Goal: Communication & Community: Answer question/provide support

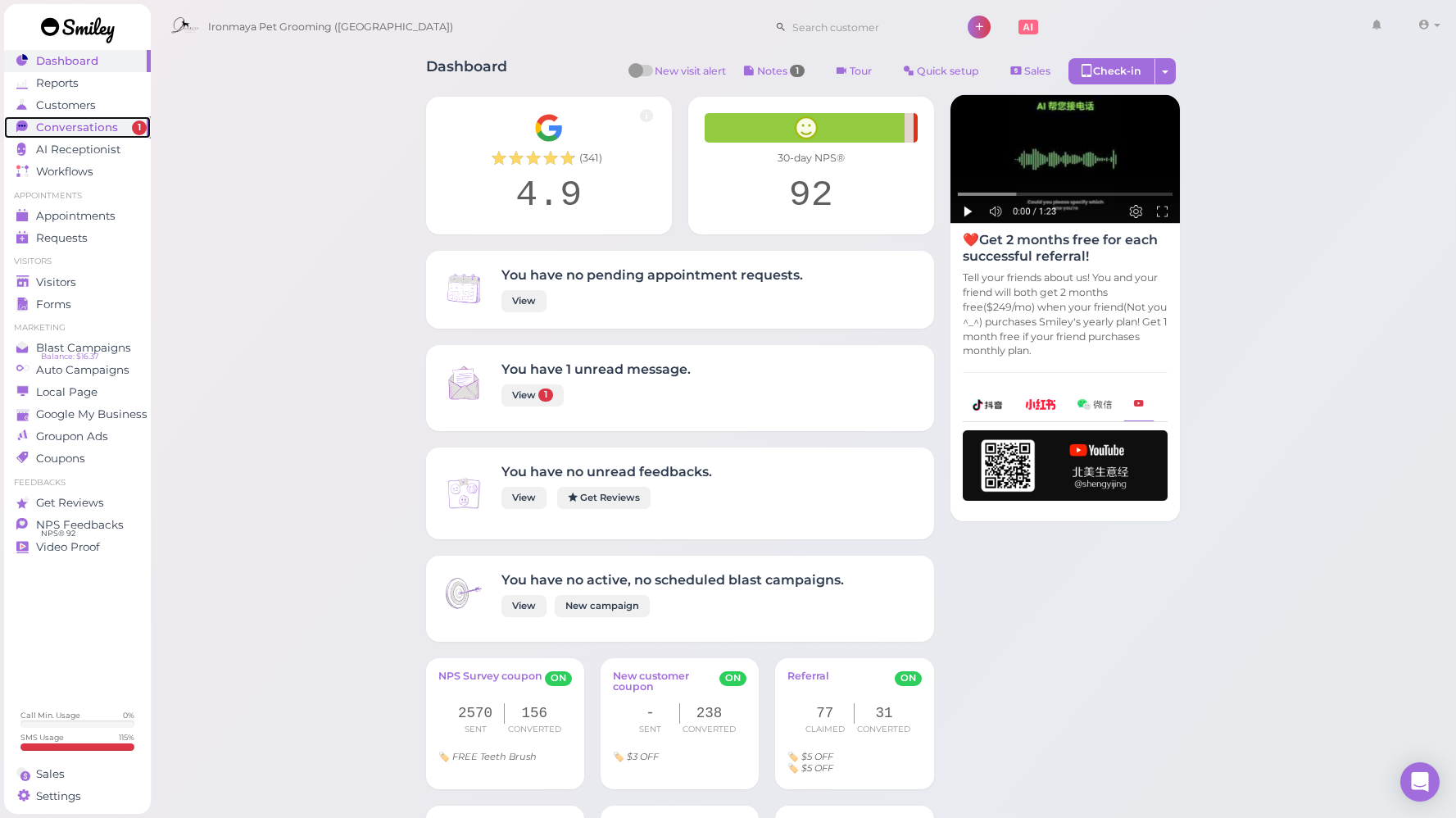
click at [85, 119] on link "Conversations 1" at bounding box center [78, 127] width 146 height 22
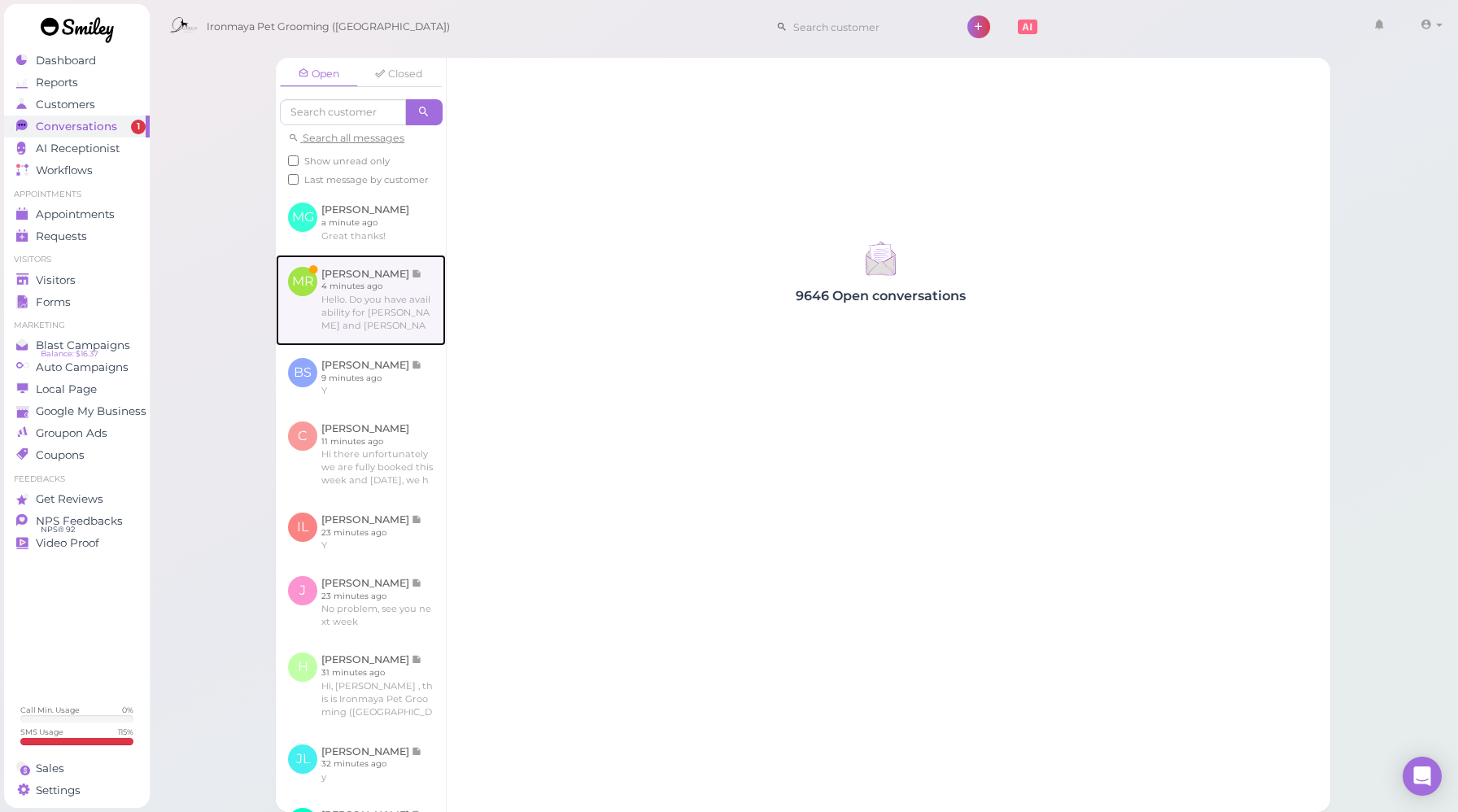
click at [382, 299] on link at bounding box center [361, 300] width 170 height 91
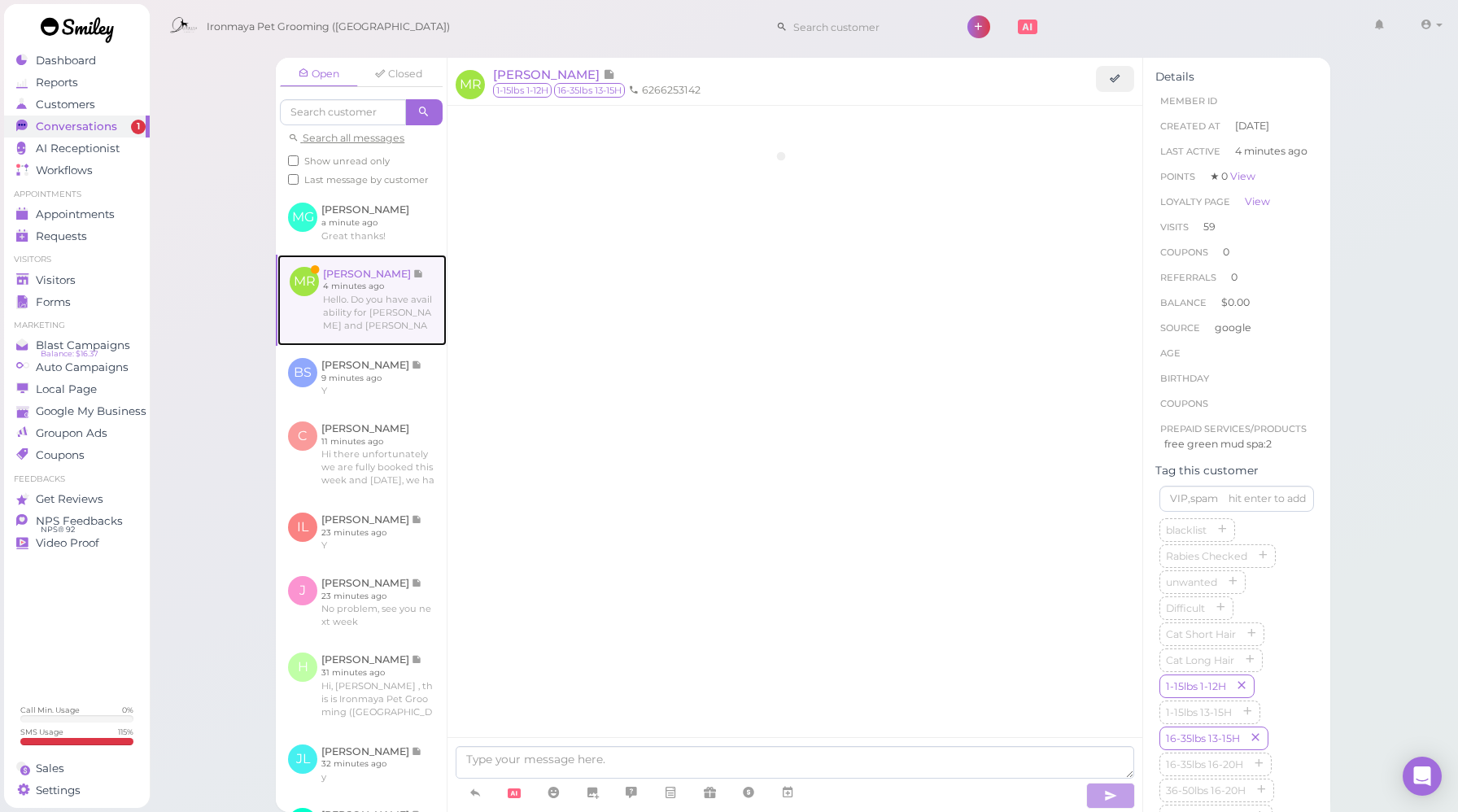
scroll to position [2179, 0]
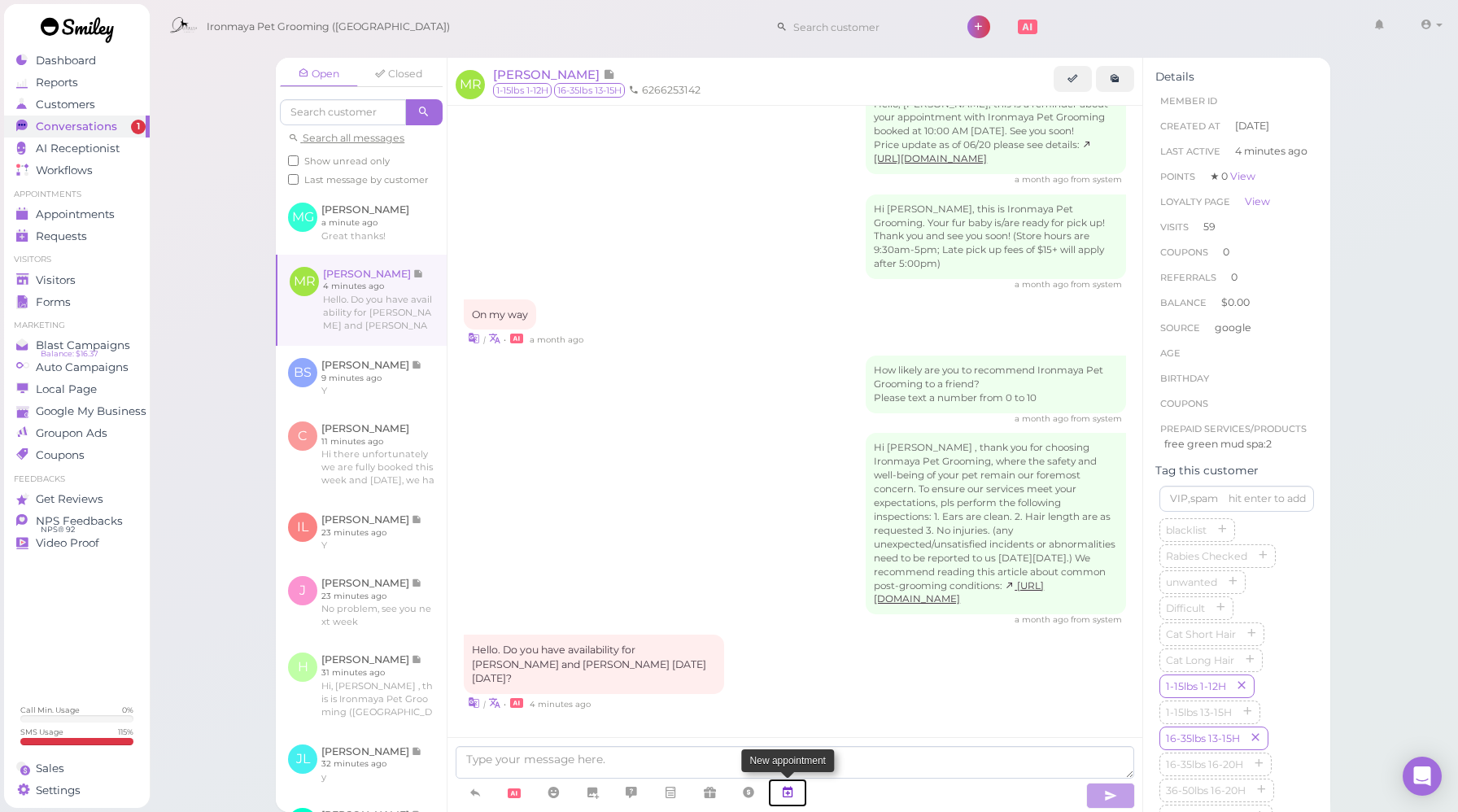
click at [782, 786] on link at bounding box center [788, 793] width 39 height 29
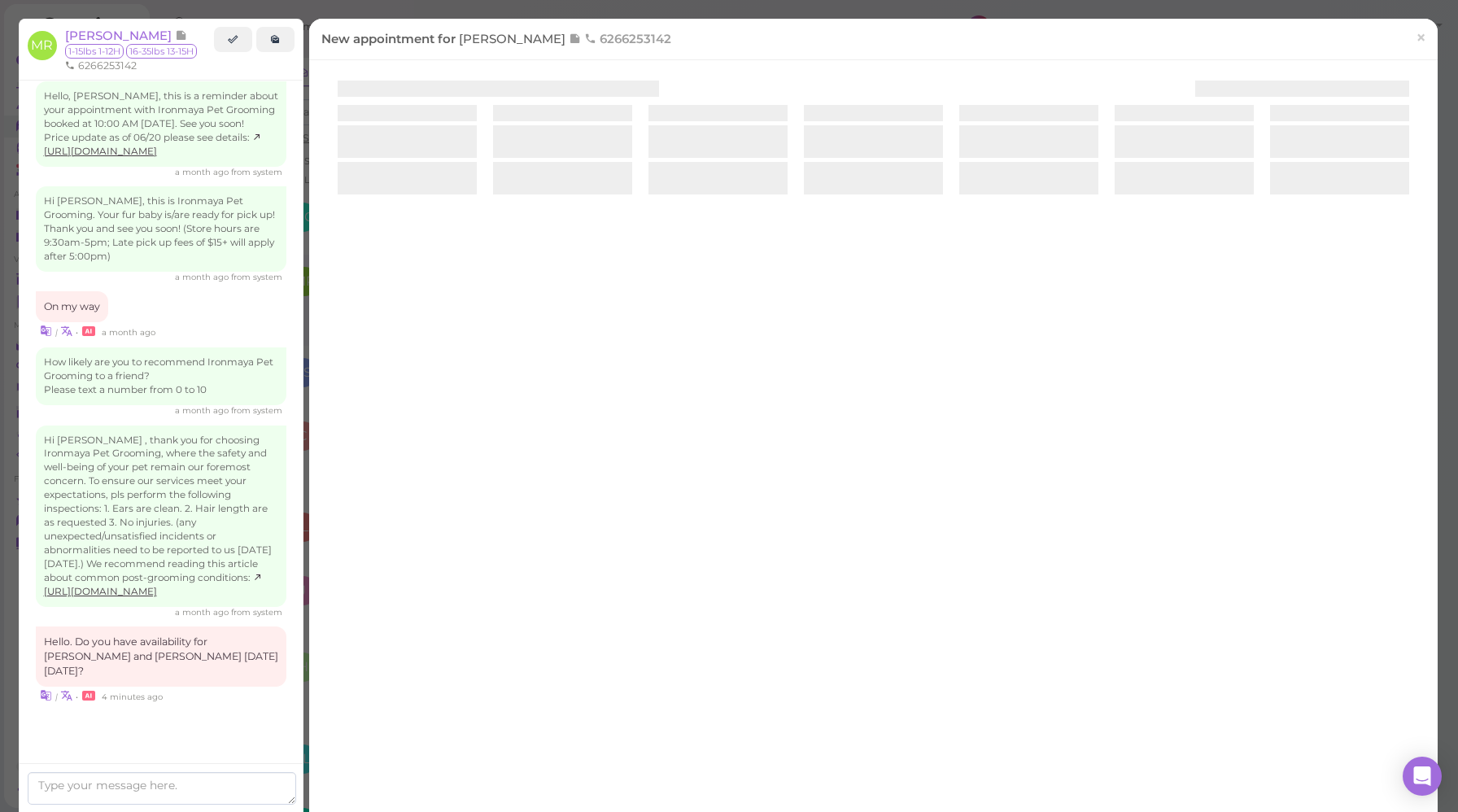
scroll to position [2275, 0]
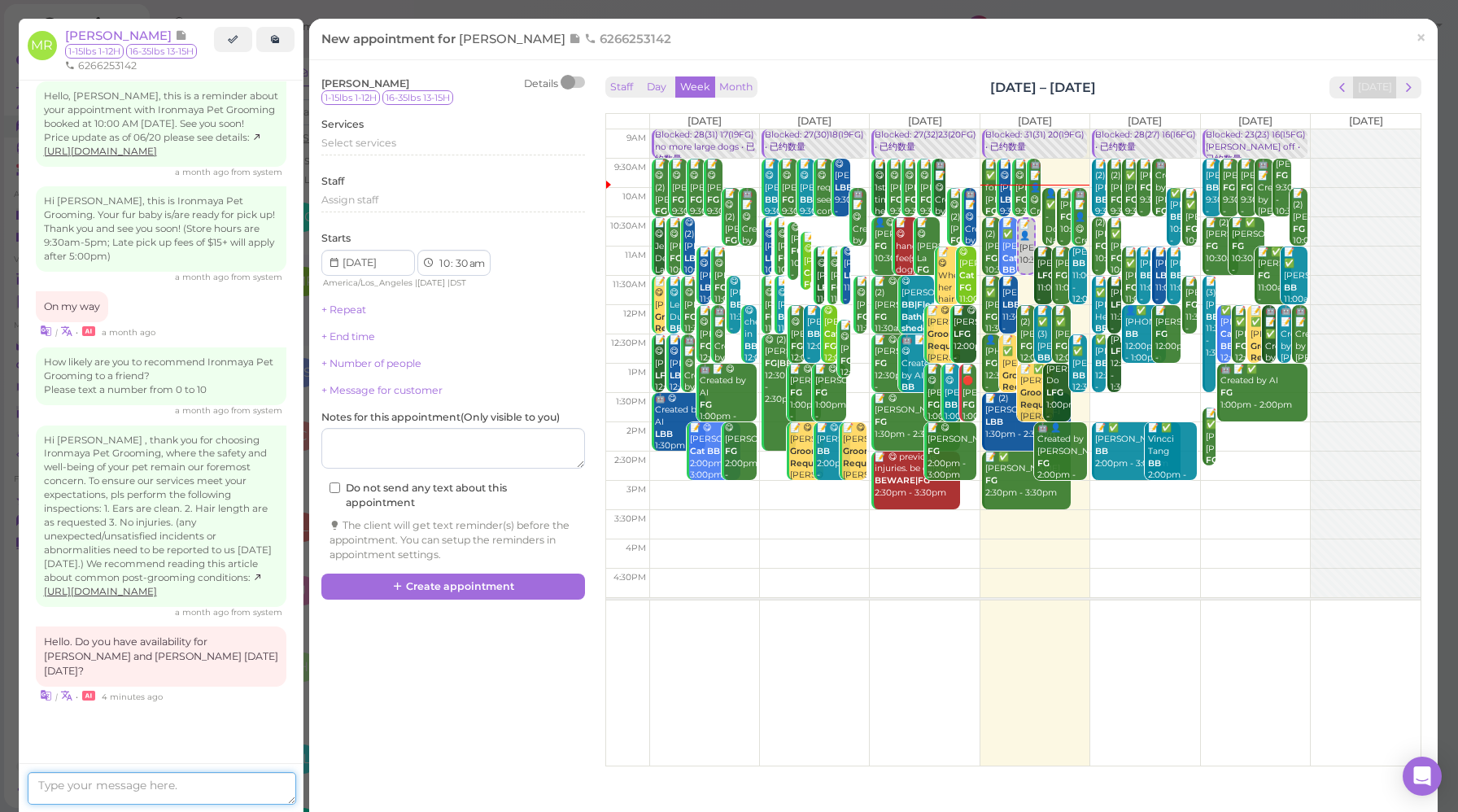
click at [172, 794] on textarea at bounding box center [162, 788] width 269 height 32
type textarea "S"
drag, startPoint x: 46, startPoint y: 783, endPoint x: 0, endPoint y: 781, distance: 46.0
click at [0, 781] on div "Dashboard Reports Customers Conversations 0 AI Receptionist" at bounding box center [729, 406] width 1458 height 812
type textarea "Unfortunately we are fully booked this week."
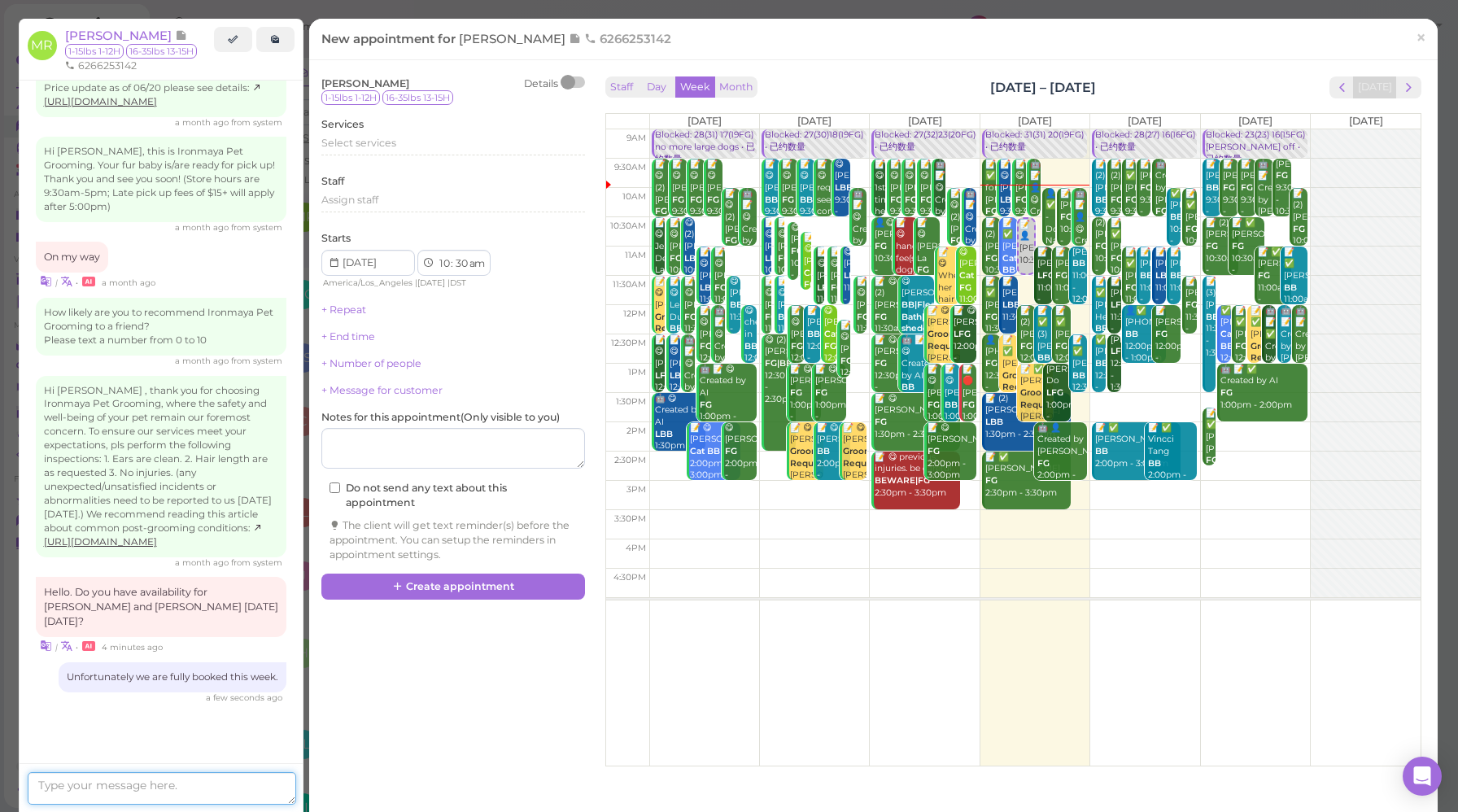
scroll to position [2327, 0]
click at [1416, 37] on span "×" at bounding box center [1421, 38] width 11 height 23
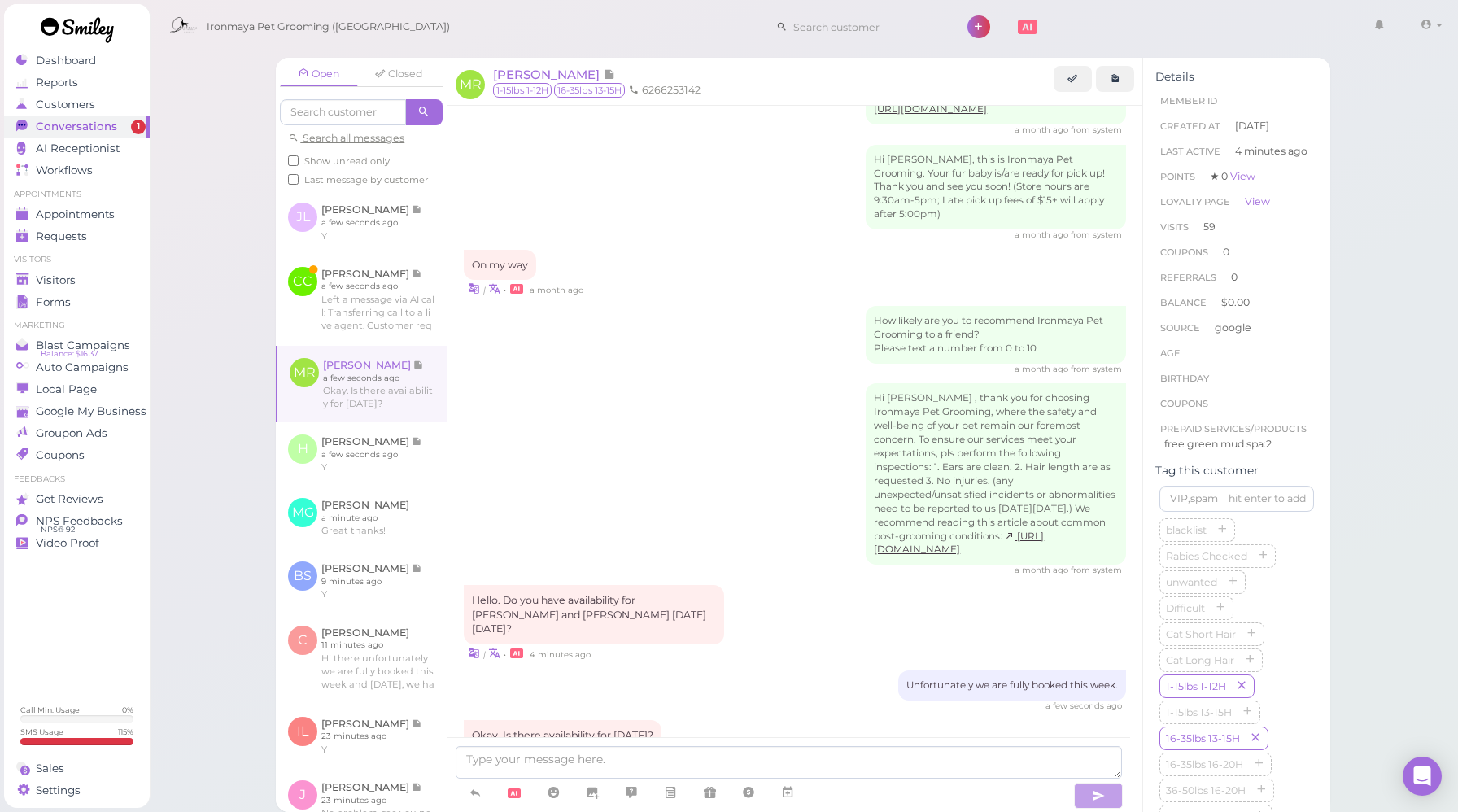
scroll to position [2300, 0]
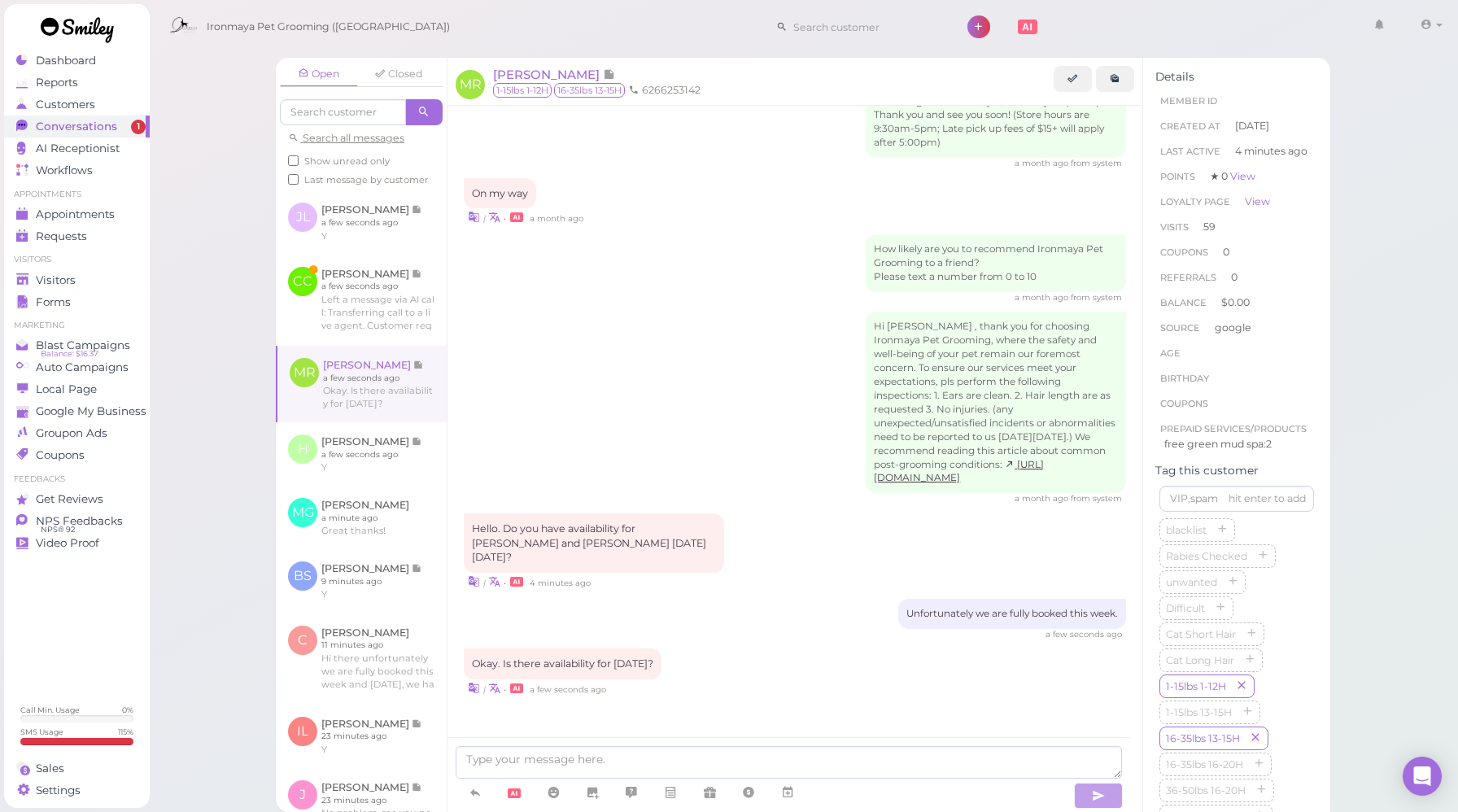
click at [818, 573] on div "| • 4 minutes ago" at bounding box center [795, 582] width 662 height 18
click at [791, 787] on icon at bounding box center [788, 792] width 13 height 17
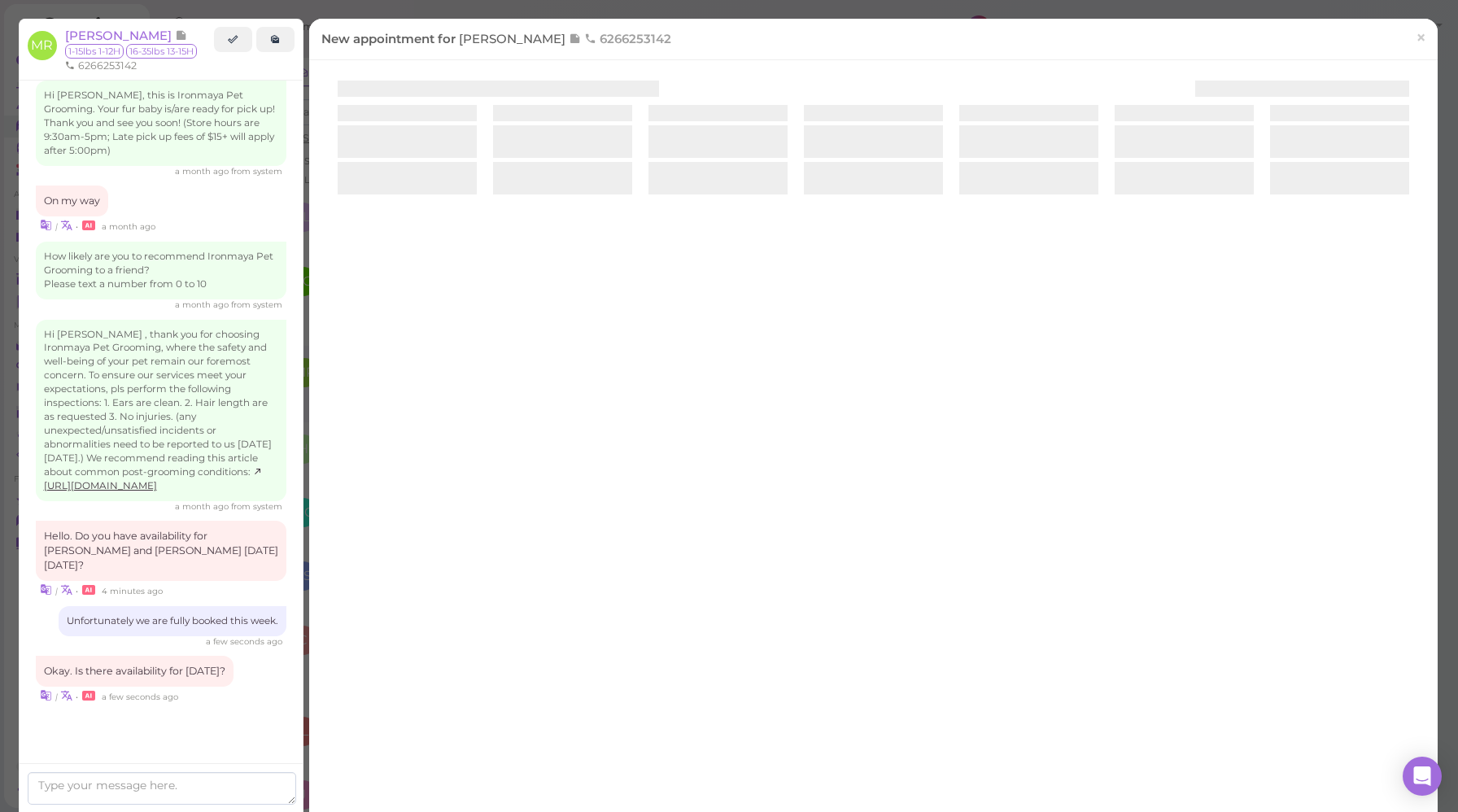
scroll to position [2396, 0]
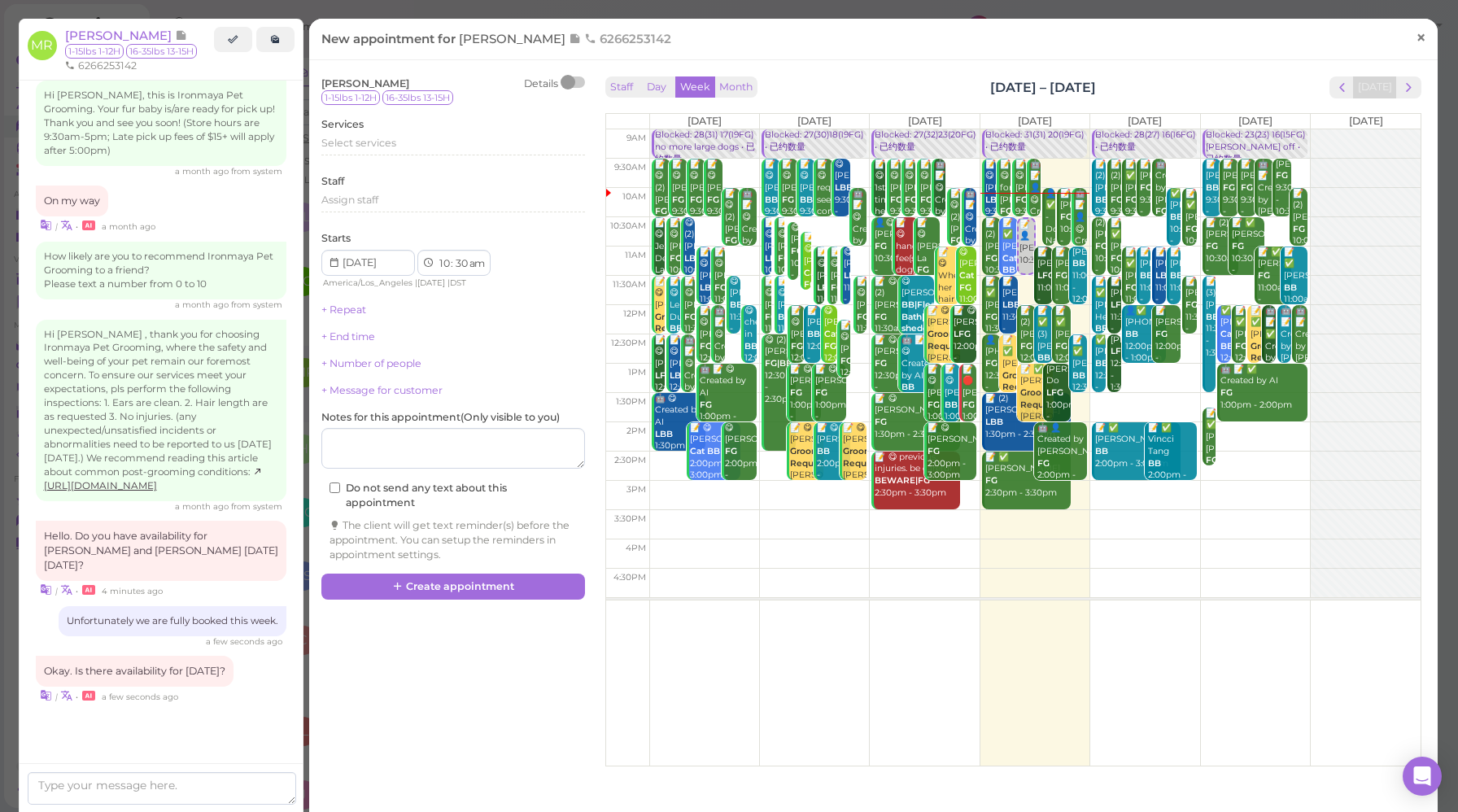
click at [1416, 40] on span "×" at bounding box center [1421, 38] width 11 height 23
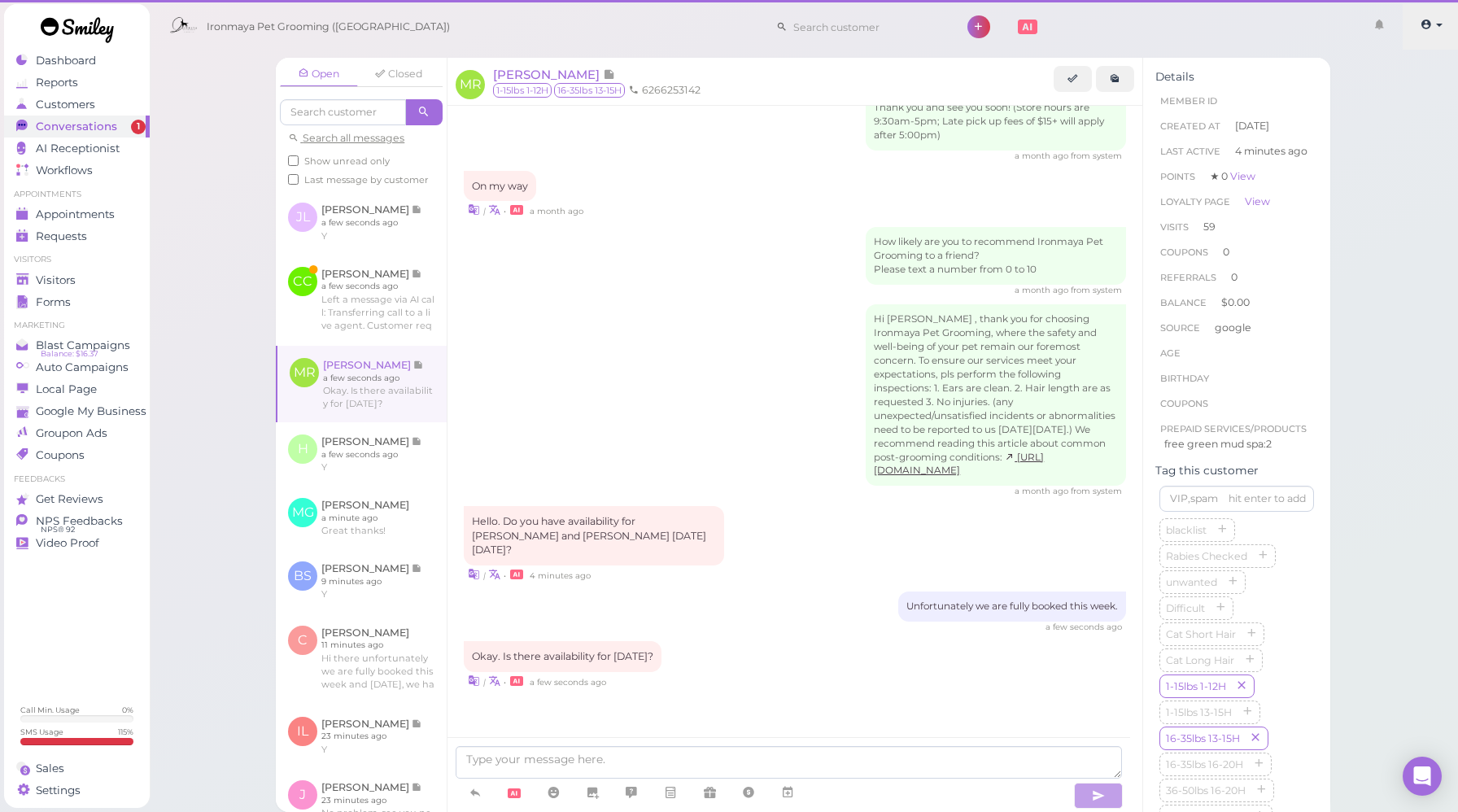
scroll to position [2300, 0]
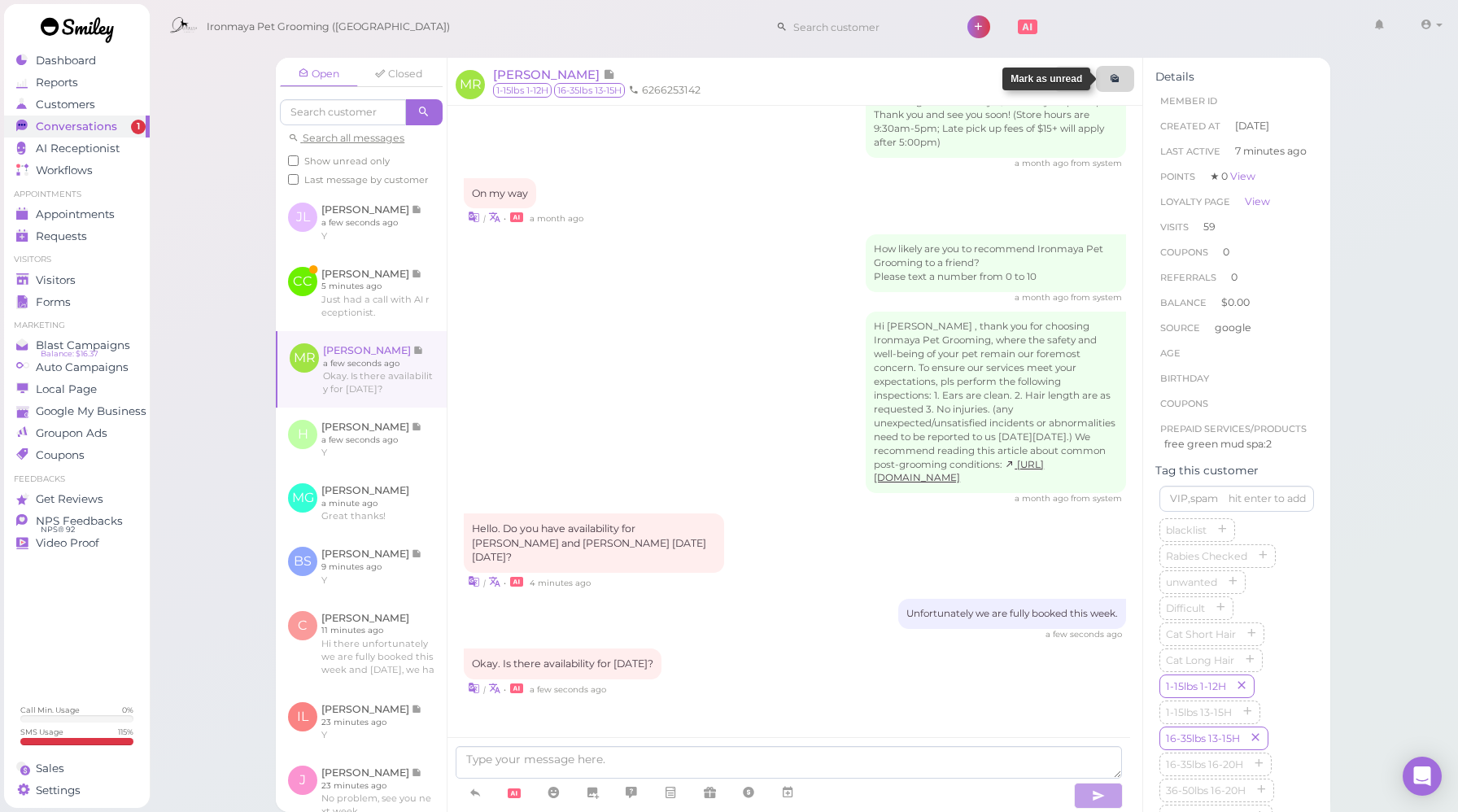
click at [1111, 87] on link at bounding box center [1116, 79] width 39 height 26
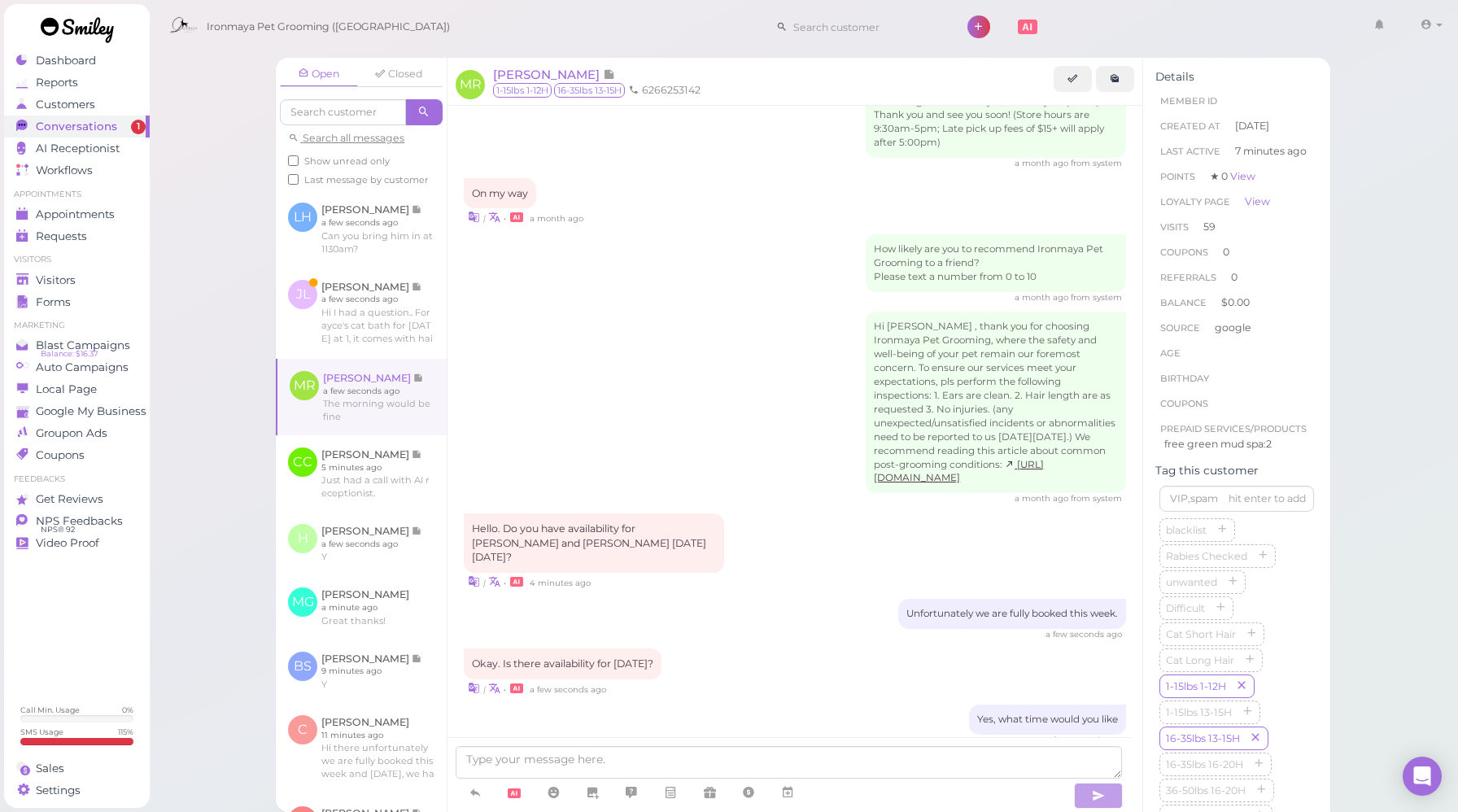
scroll to position [2407, 0]
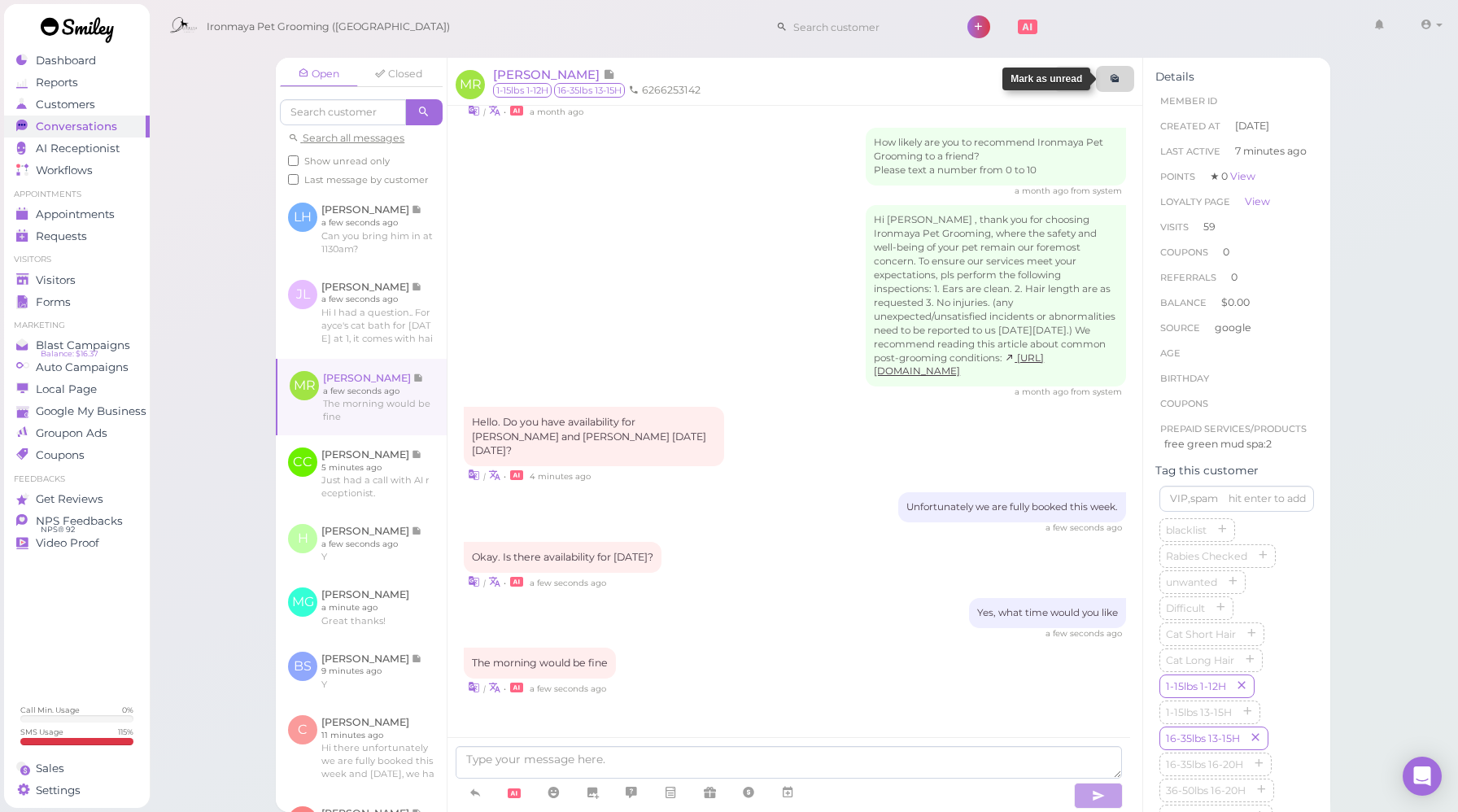
click at [1125, 79] on link at bounding box center [1116, 79] width 39 height 26
